Goal: Find specific page/section: Find specific page/section

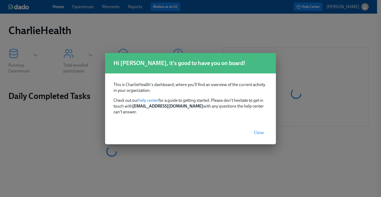
click at [257, 133] on button "Close" at bounding box center [258, 133] width 17 height 11
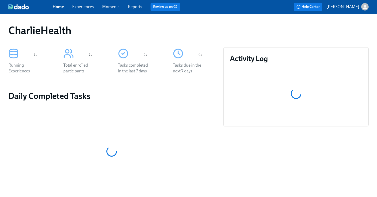
click at [89, 6] on link "Experiences" at bounding box center [83, 6] width 22 height 5
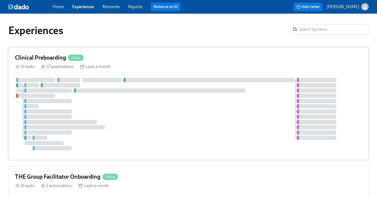
click at [174, 55] on div "Clinical Preboarding Active" at bounding box center [188, 58] width 347 height 8
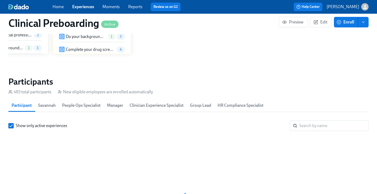
scroll to position [0, 6397]
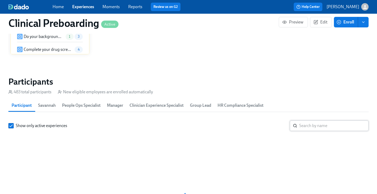
click at [310, 125] on input "search" at bounding box center [334, 125] width 69 height 11
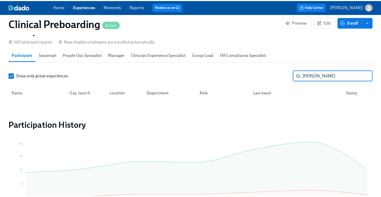
scroll to position [587, 0]
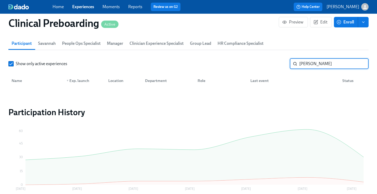
click at [302, 65] on input "[PERSON_NAME]" at bounding box center [334, 63] width 69 height 11
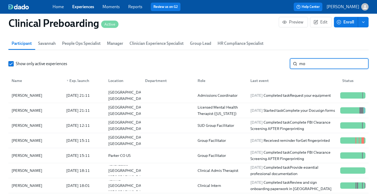
click at [333, 61] on input "mo" at bounding box center [334, 63] width 69 height 11
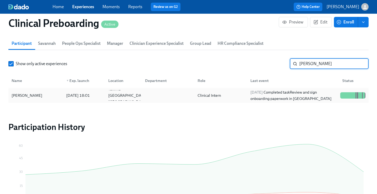
type input "[PERSON_NAME]"
click at [40, 92] on div "[PERSON_NAME]" at bounding box center [35, 95] width 53 height 11
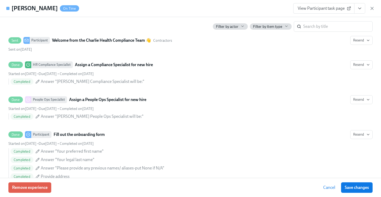
scroll to position [408, 0]
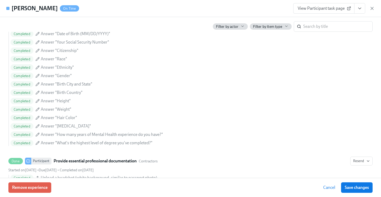
click at [357, 9] on button "View task page" at bounding box center [360, 8] width 11 height 11
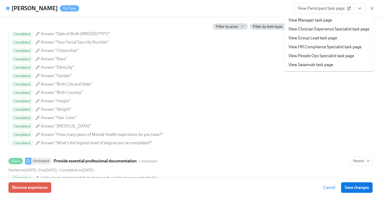
click at [330, 47] on link "View HR Compliance Specialist task page" at bounding box center [325, 47] width 73 height 6
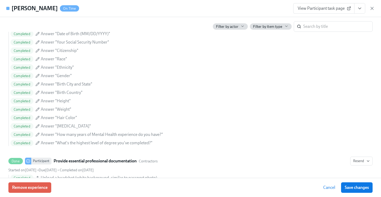
click at [359, 8] on icon "View task page" at bounding box center [359, 8] width 5 height 5
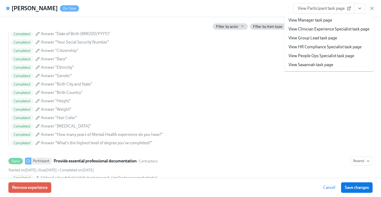
click at [338, 56] on link "View People Ops Specialist task page" at bounding box center [322, 56] width 66 height 6
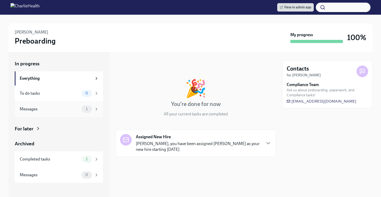
click at [87, 108] on span "1" at bounding box center [87, 109] width 8 height 4
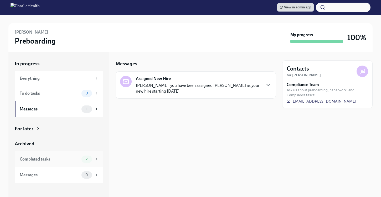
click at [66, 165] on div "Completed tasks 2" at bounding box center [59, 160] width 88 height 16
